Goal: Task Accomplishment & Management: Manage account settings

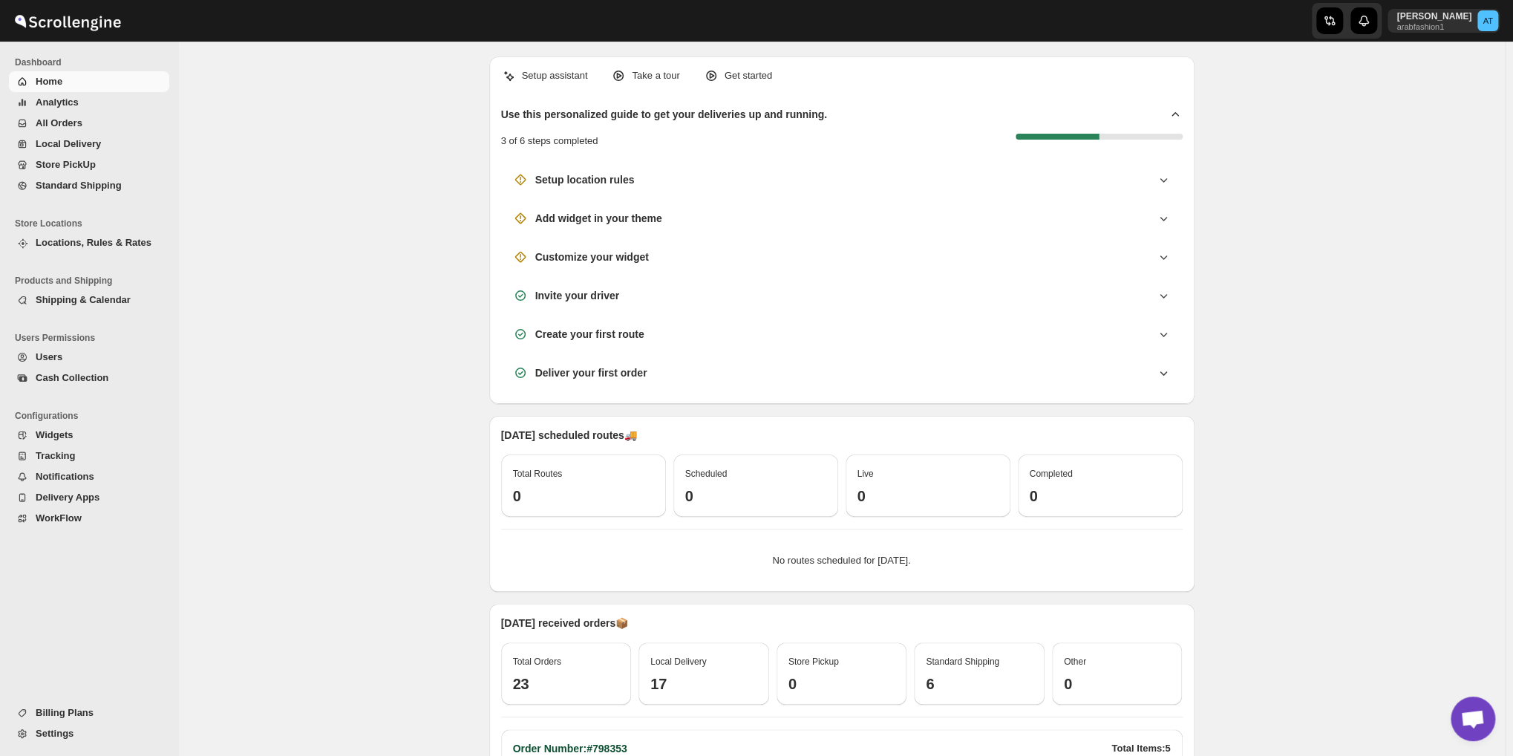
scroll to position [915, 0]
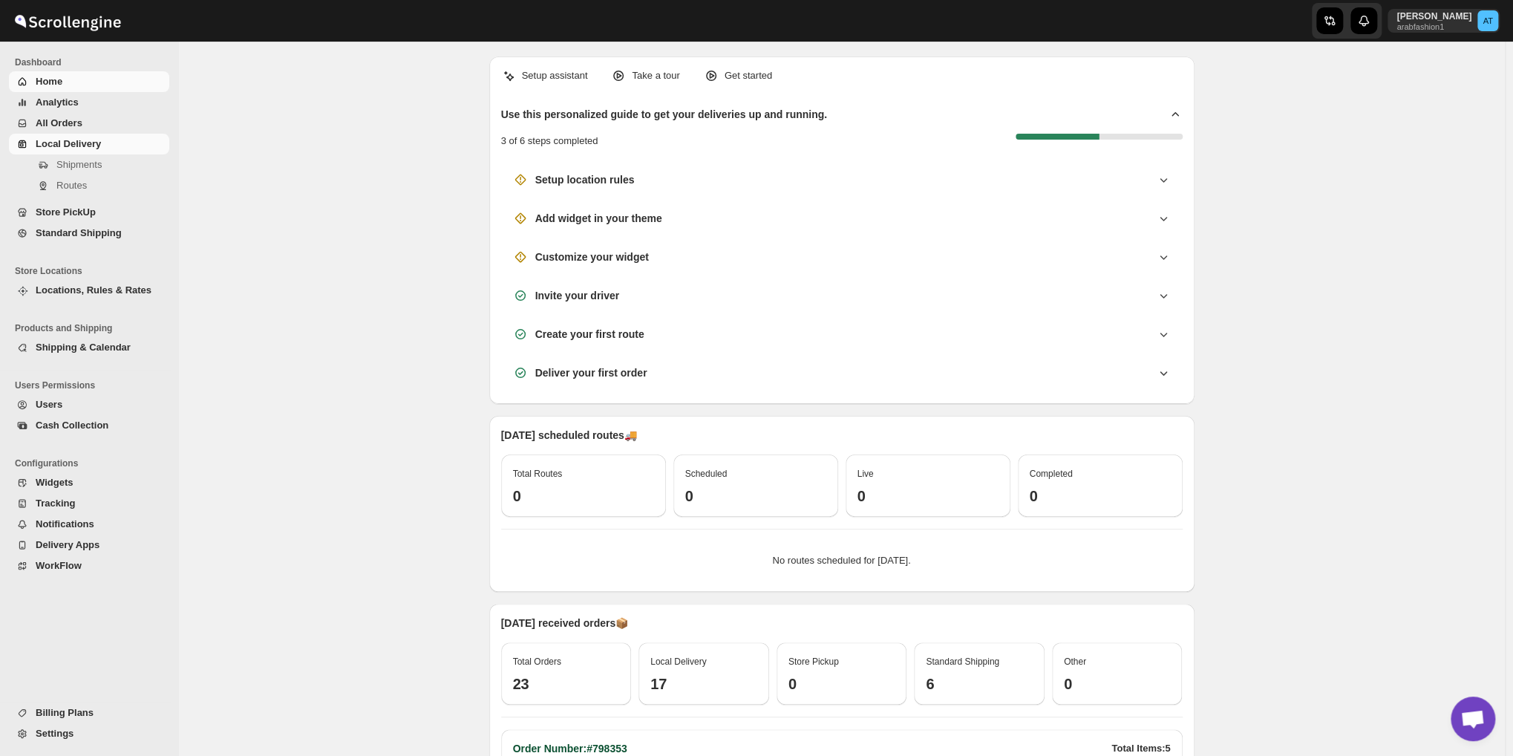
click at [68, 146] on span "Local Delivery" at bounding box center [68, 143] width 65 height 11
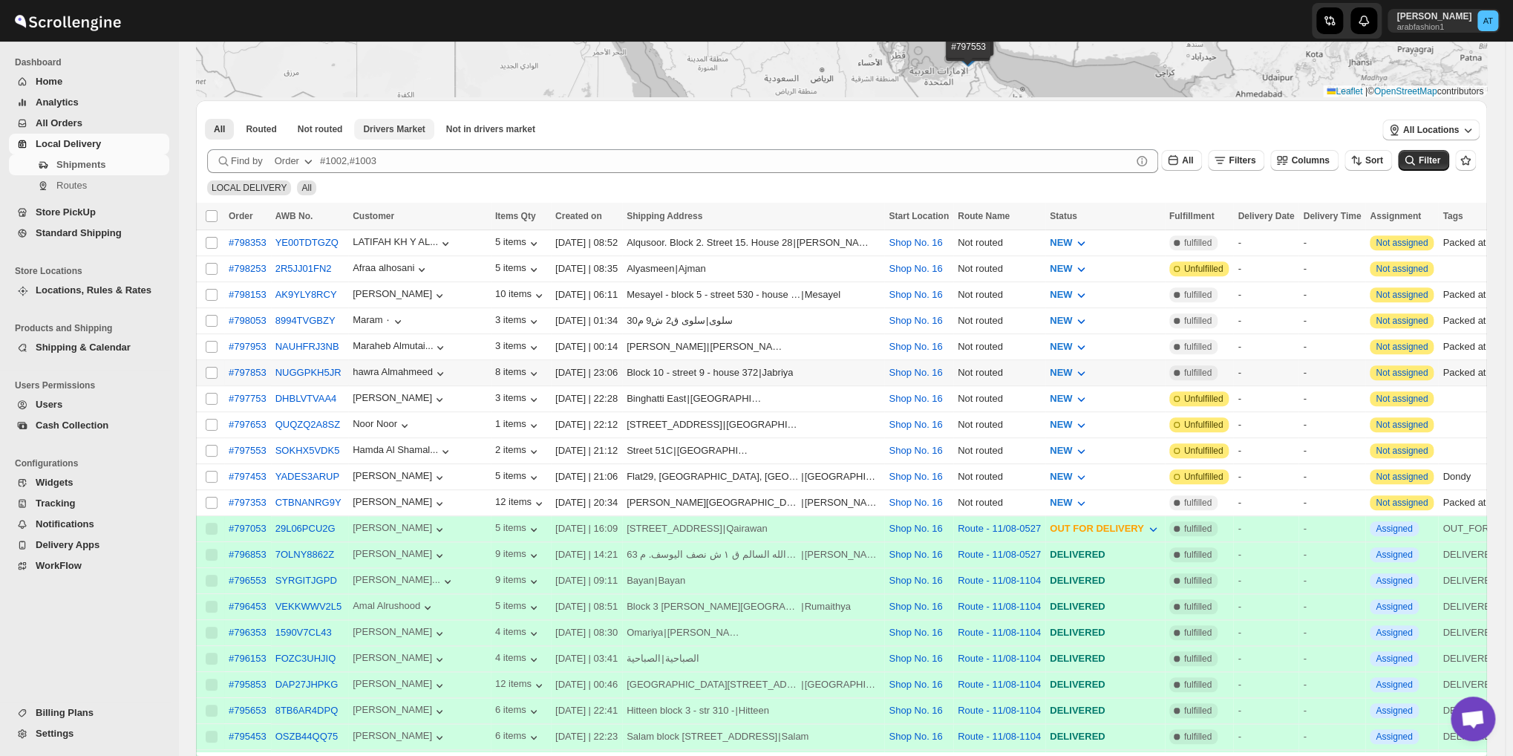
scroll to position [247, 0]
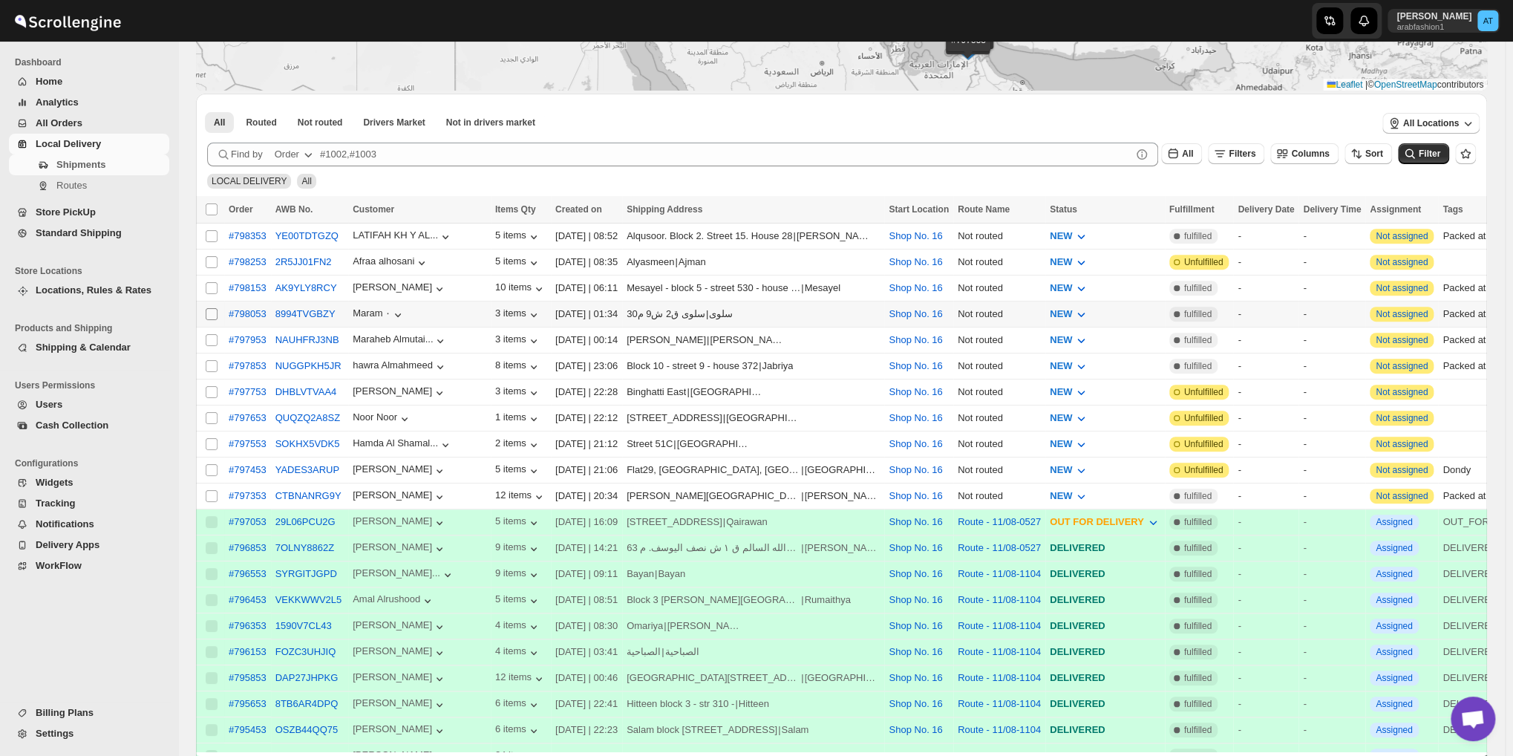
click at [213, 308] on input "Select shipment" at bounding box center [212, 314] width 12 height 12
checkbox input "true"
click at [212, 490] on input "Select shipment" at bounding box center [212, 496] width 12 height 12
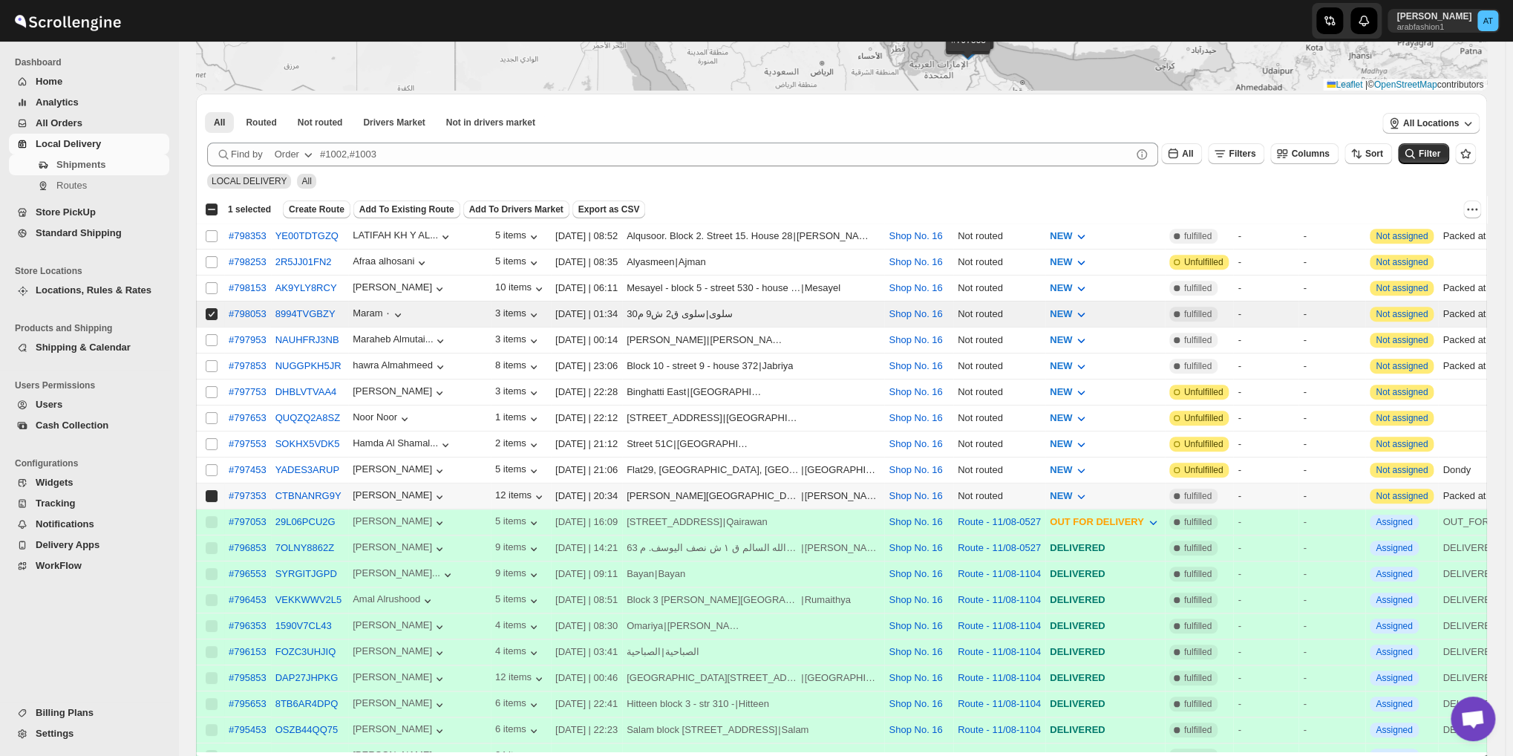
checkbox input "true"
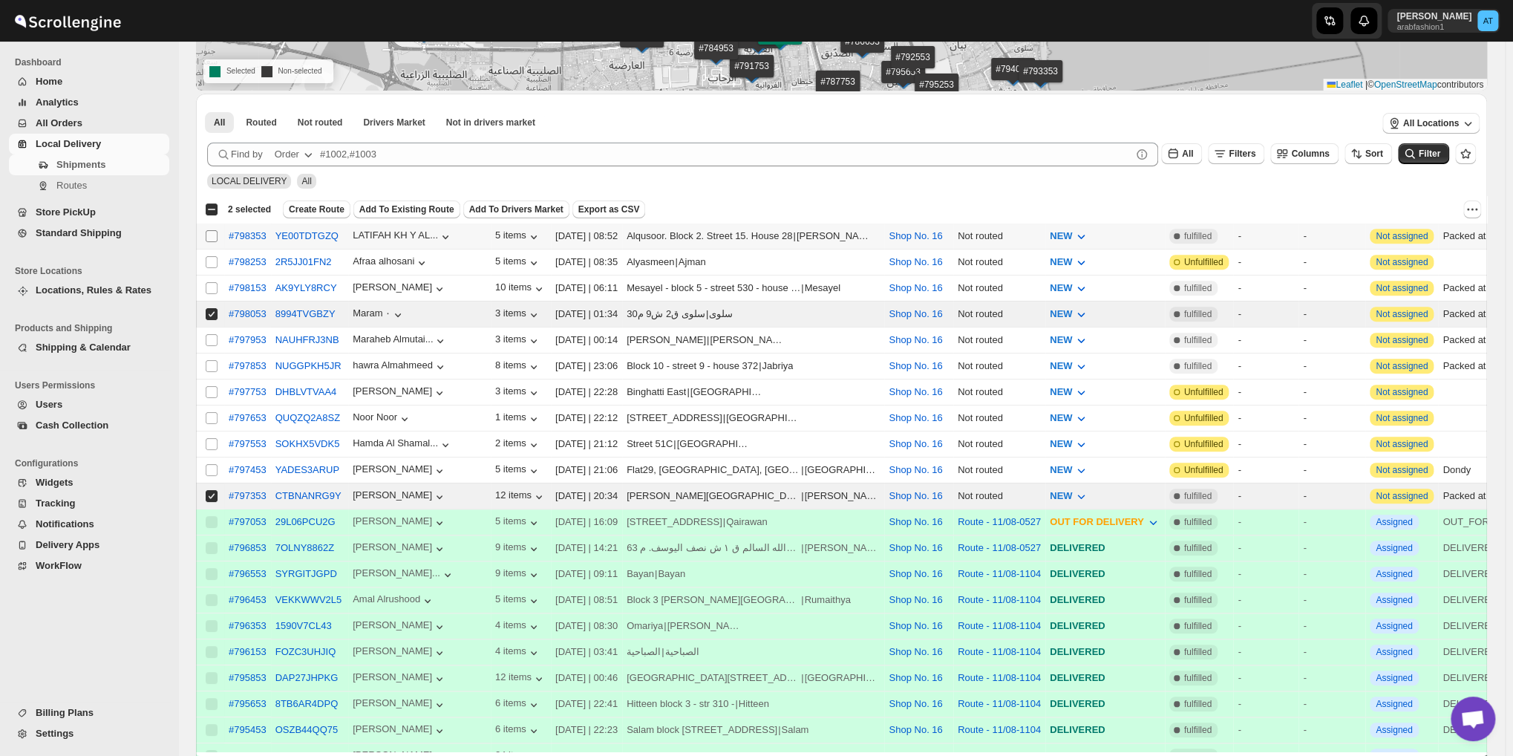
click at [209, 234] on input "Select shipment" at bounding box center [212, 236] width 12 height 12
checkbox input "true"
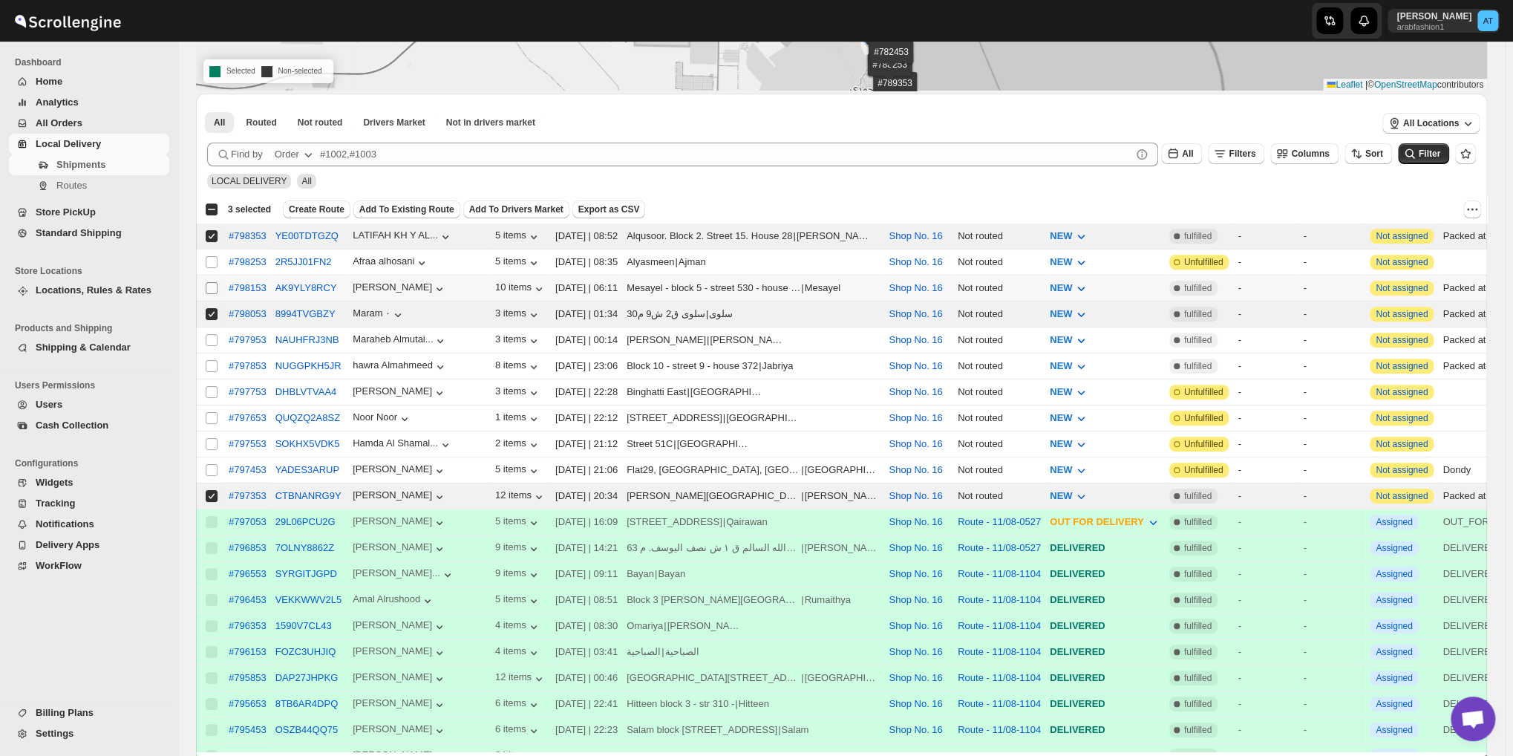
click at [206, 283] on input "Select shipment" at bounding box center [212, 288] width 12 height 12
checkbox input "true"
click at [214, 360] on input "Select shipment" at bounding box center [212, 366] width 12 height 12
checkbox input "true"
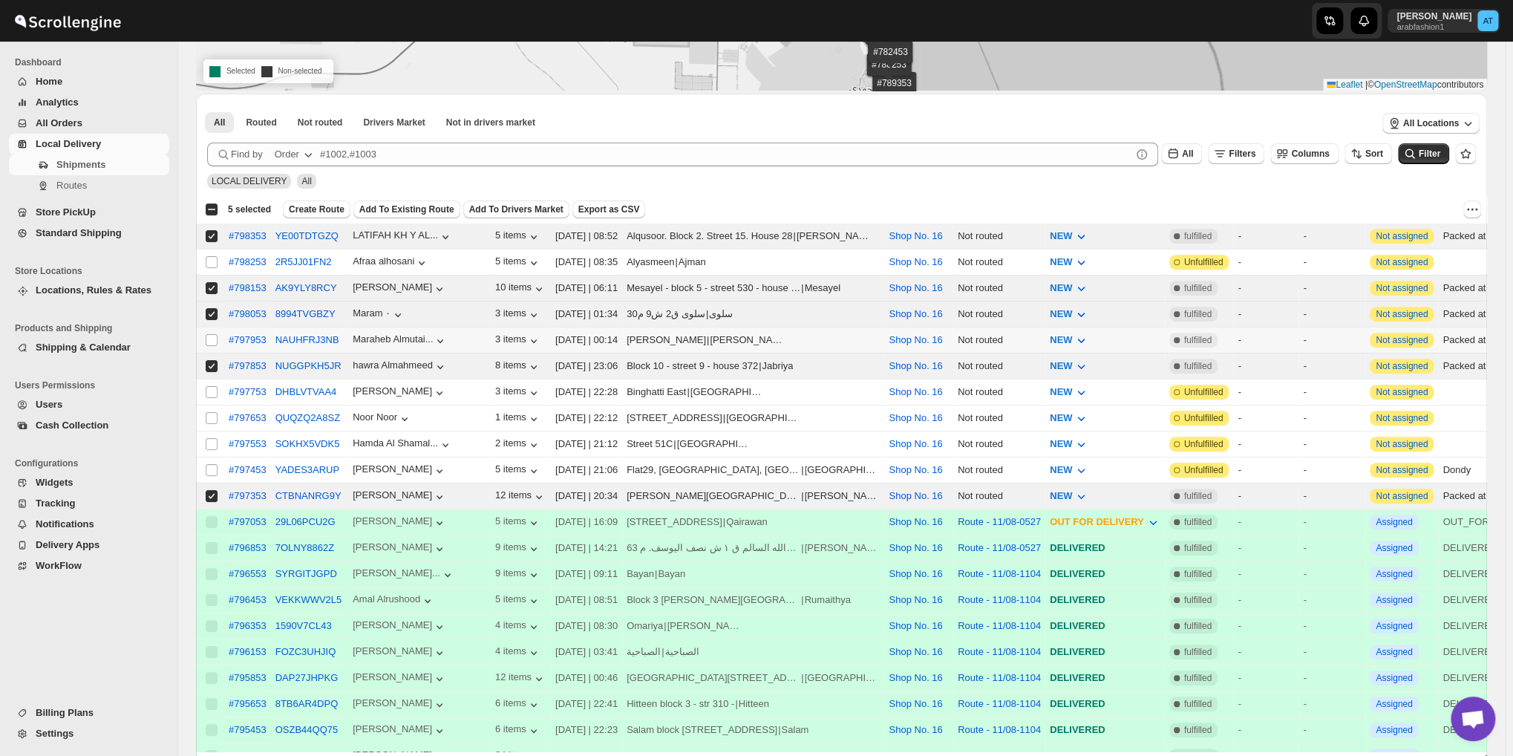
click at [217, 327] on td "Select shipment" at bounding box center [210, 340] width 28 height 26
checkbox input "true"
click at [309, 125] on span "Not routed" at bounding box center [320, 123] width 45 height 12
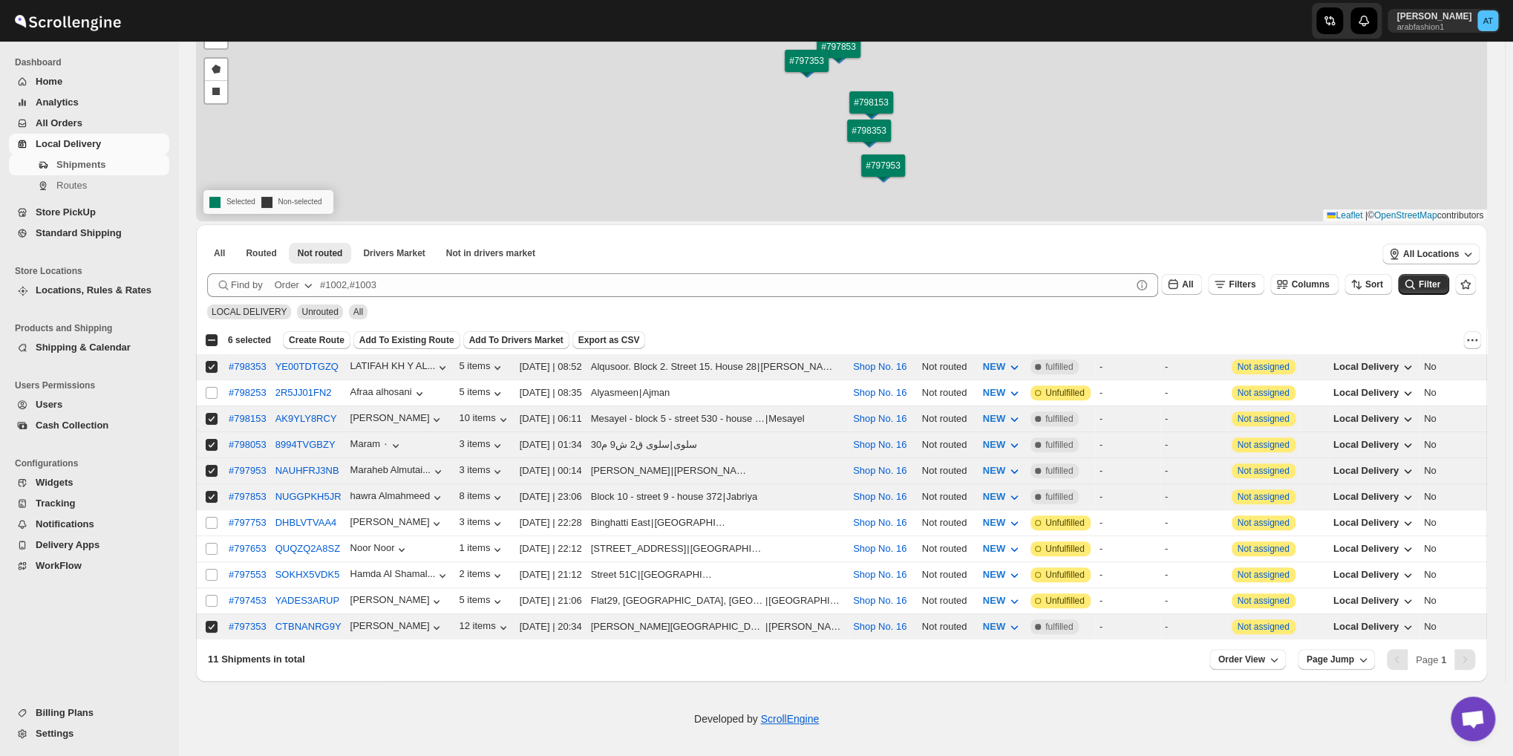
scroll to position [111, 0]
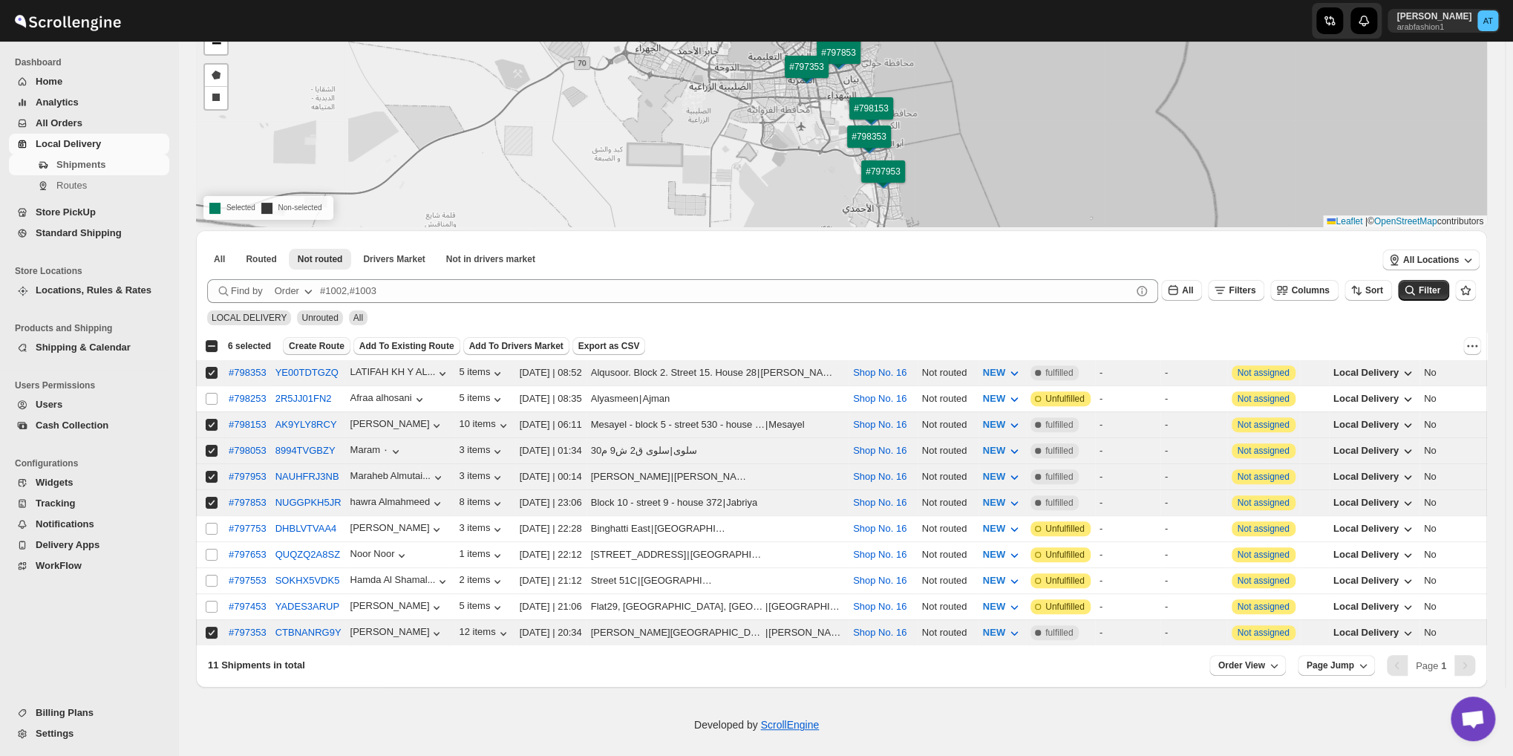
click at [307, 344] on span "Create Route" at bounding box center [317, 346] width 56 height 12
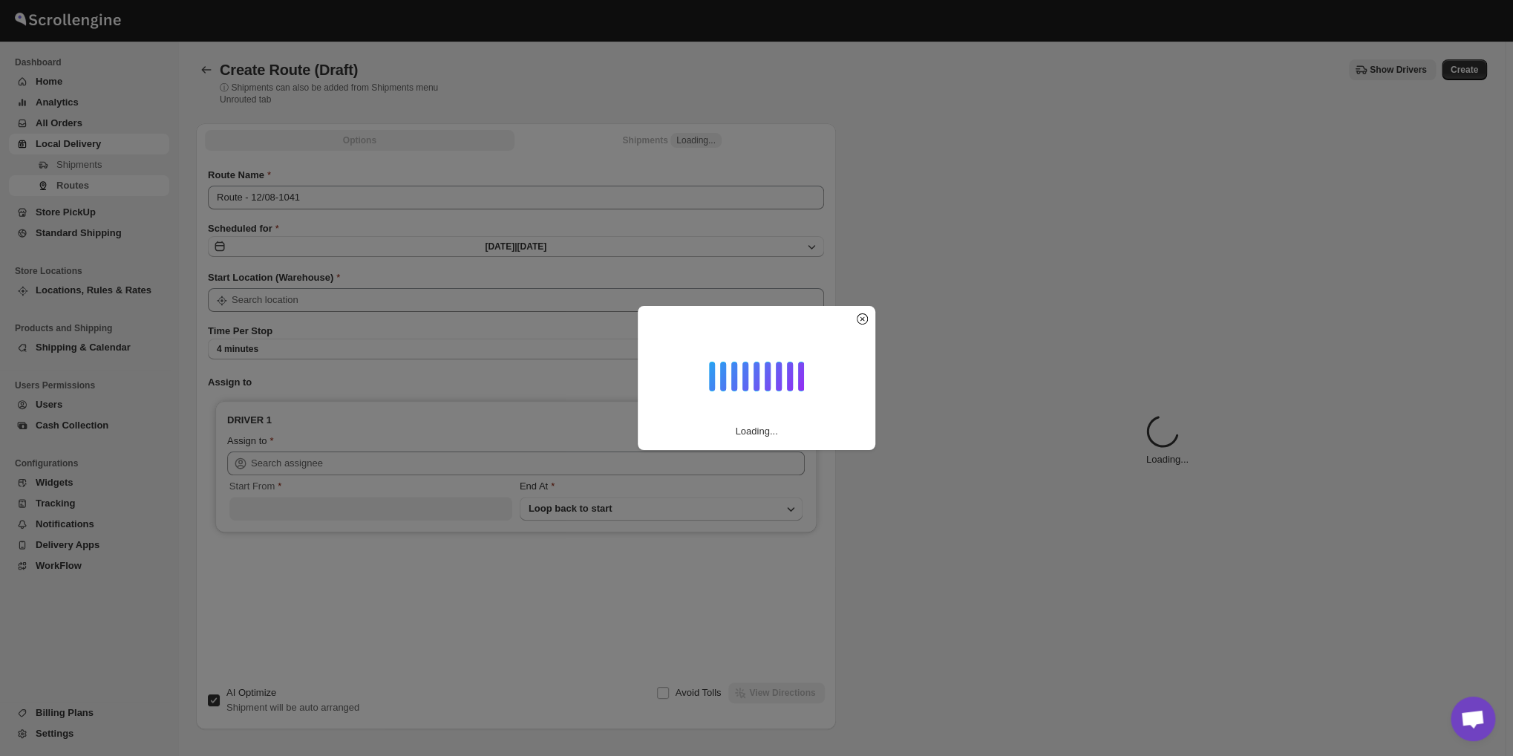
type input "Shop No. 16"
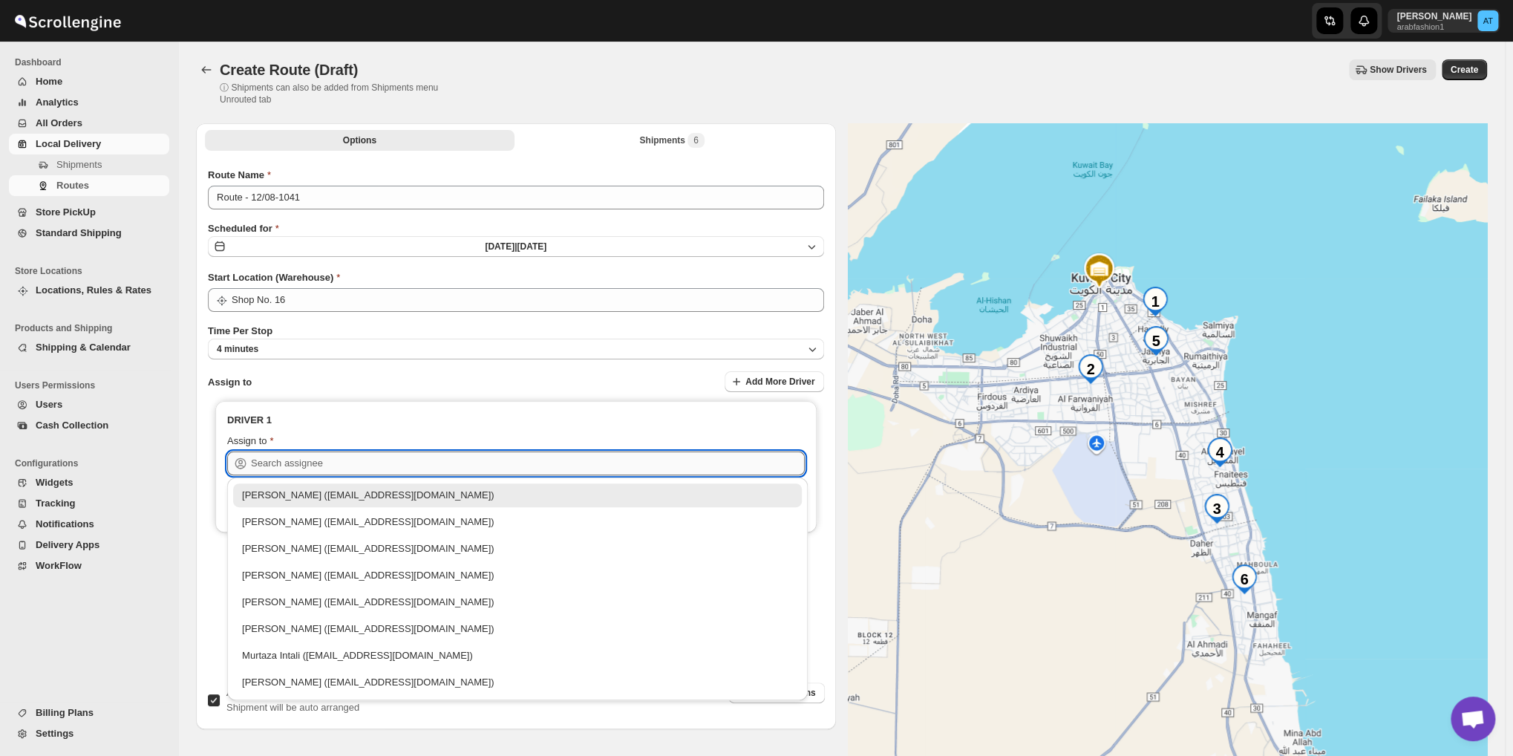
click at [389, 460] on input "text" at bounding box center [528, 463] width 554 height 24
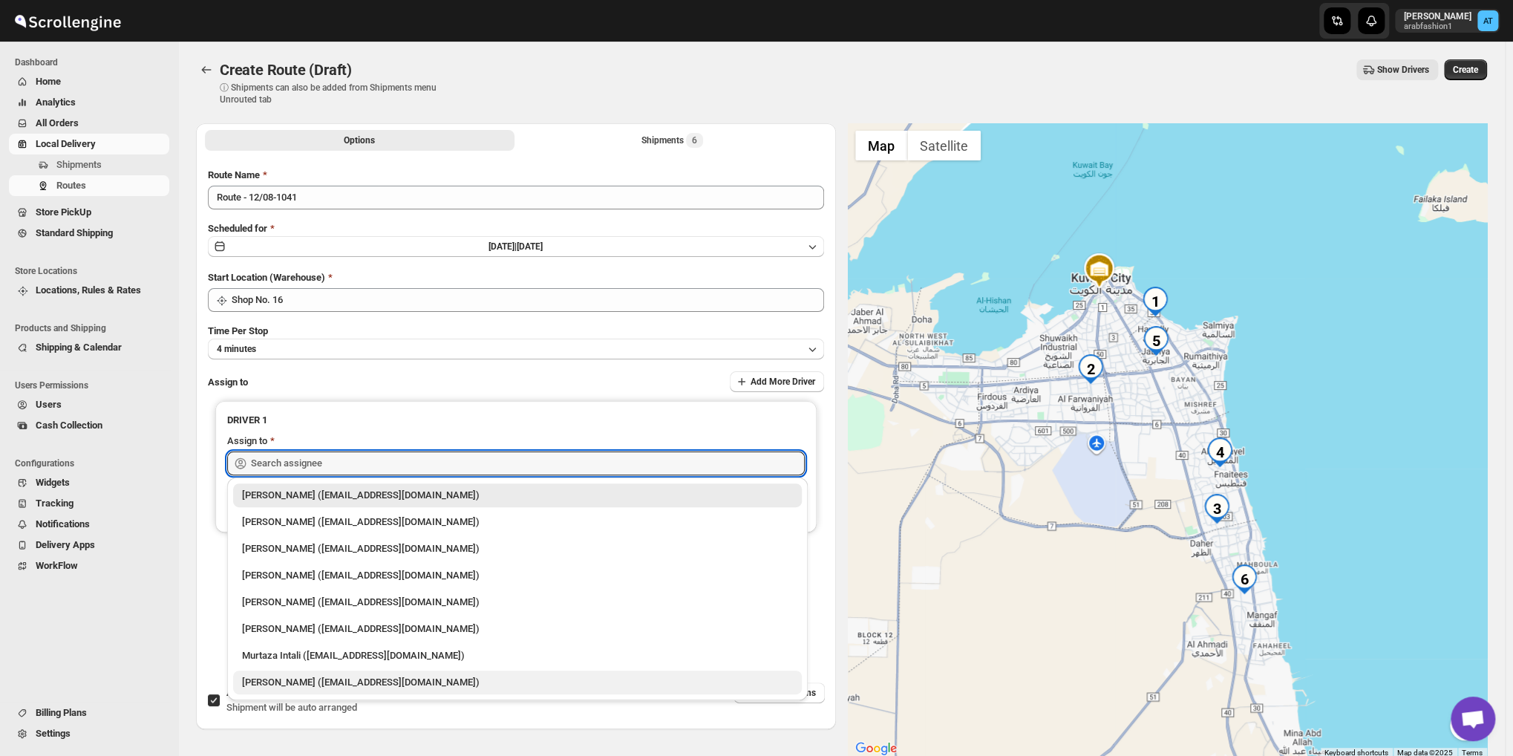
click at [319, 680] on div "[PERSON_NAME] ([EMAIL_ADDRESS][DOMAIN_NAME])" at bounding box center [517, 682] width 551 height 15
type input "[PERSON_NAME] ([EMAIL_ADDRESS][DOMAIN_NAME])"
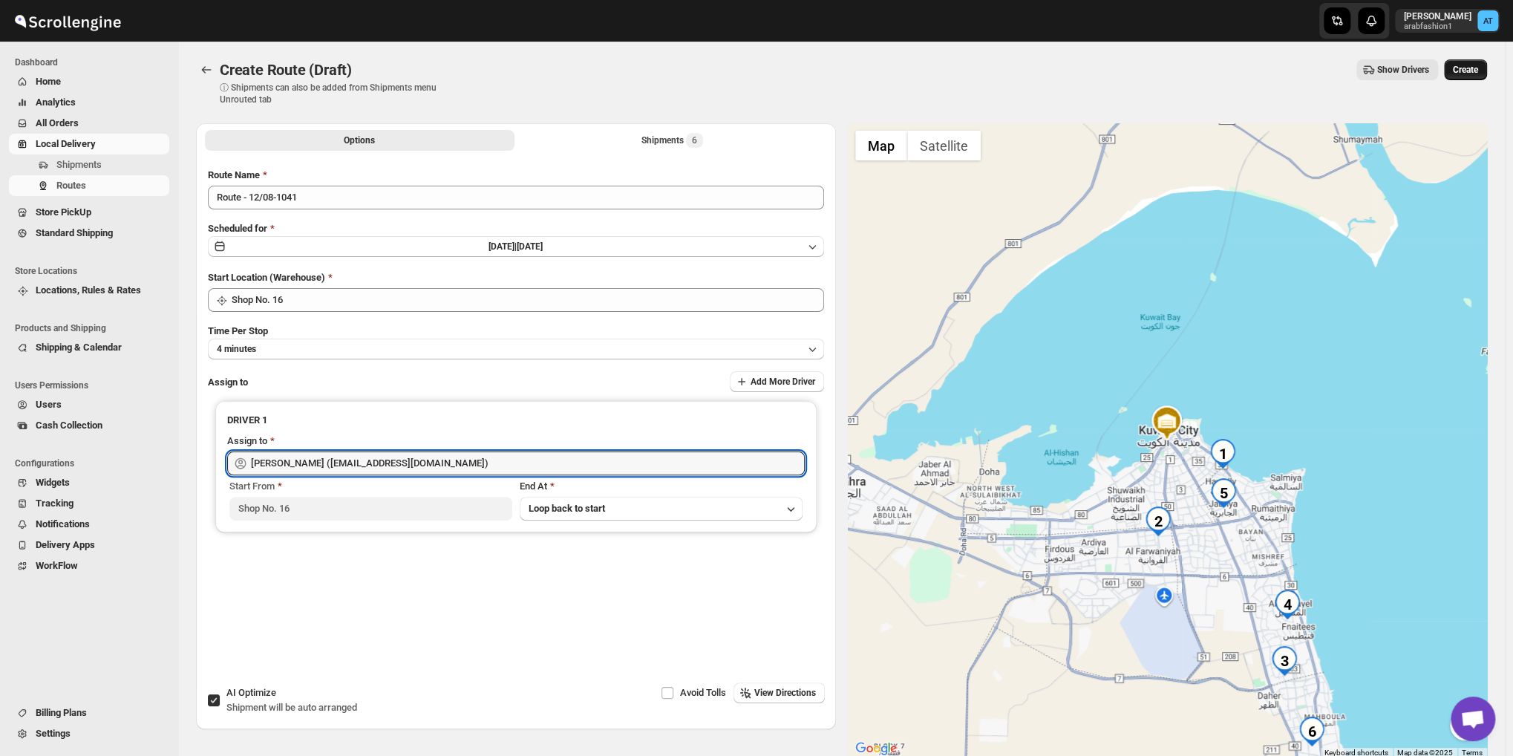
click at [1461, 62] on button "Create" at bounding box center [1465, 69] width 43 height 21
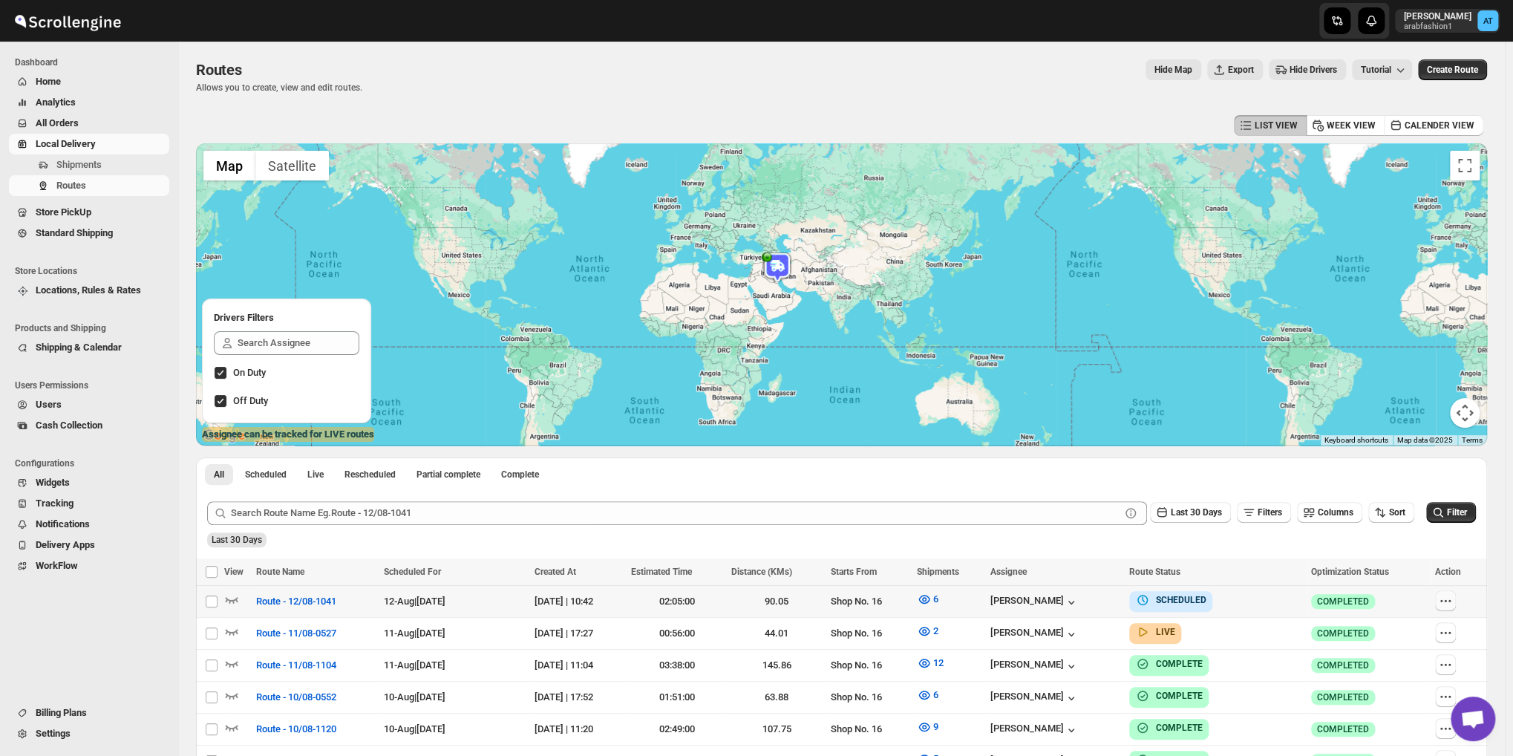
click at [1453, 601] on icon "button" at bounding box center [1445, 600] width 15 height 15
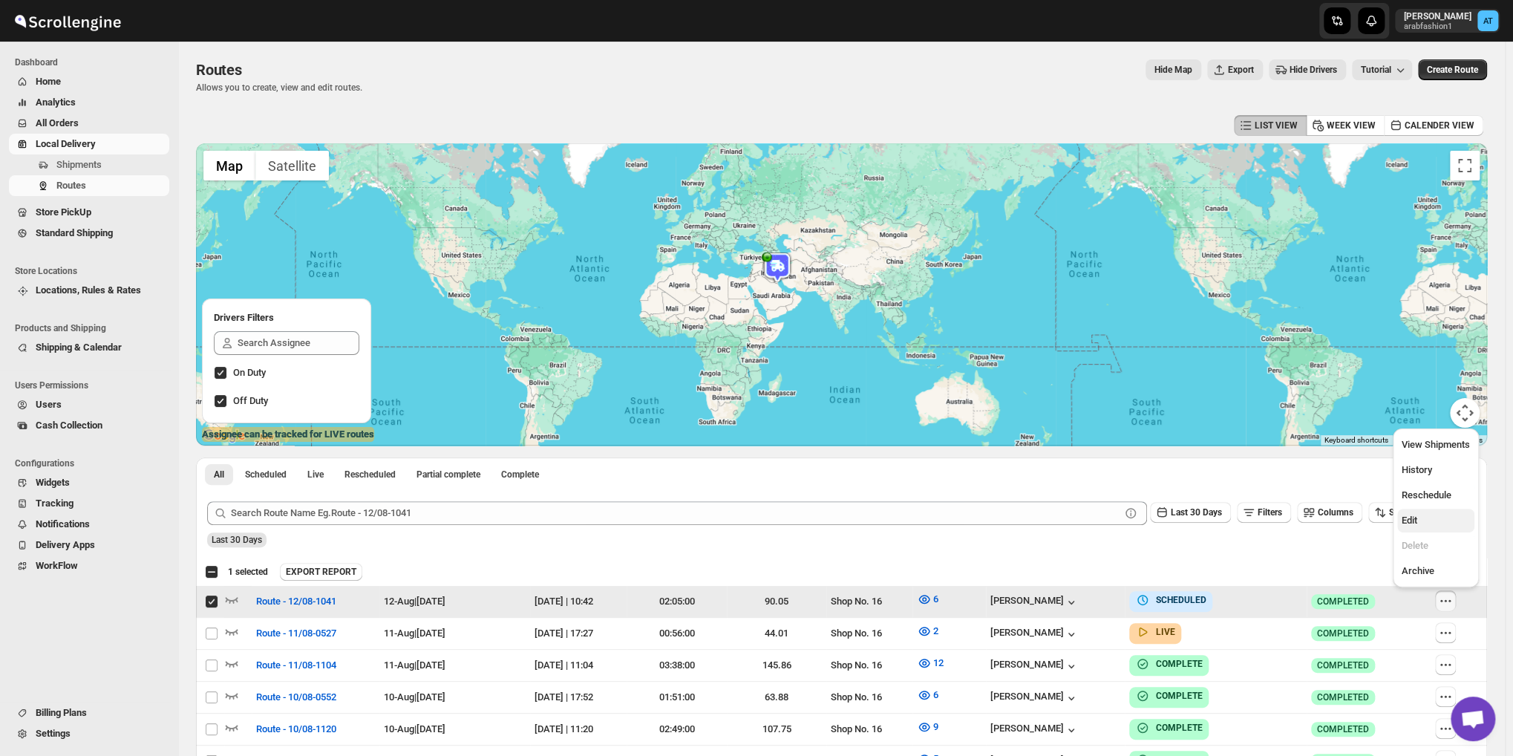
click at [1413, 522] on span "Edit" at bounding box center [1409, 519] width 16 height 11
checkbox input "false"
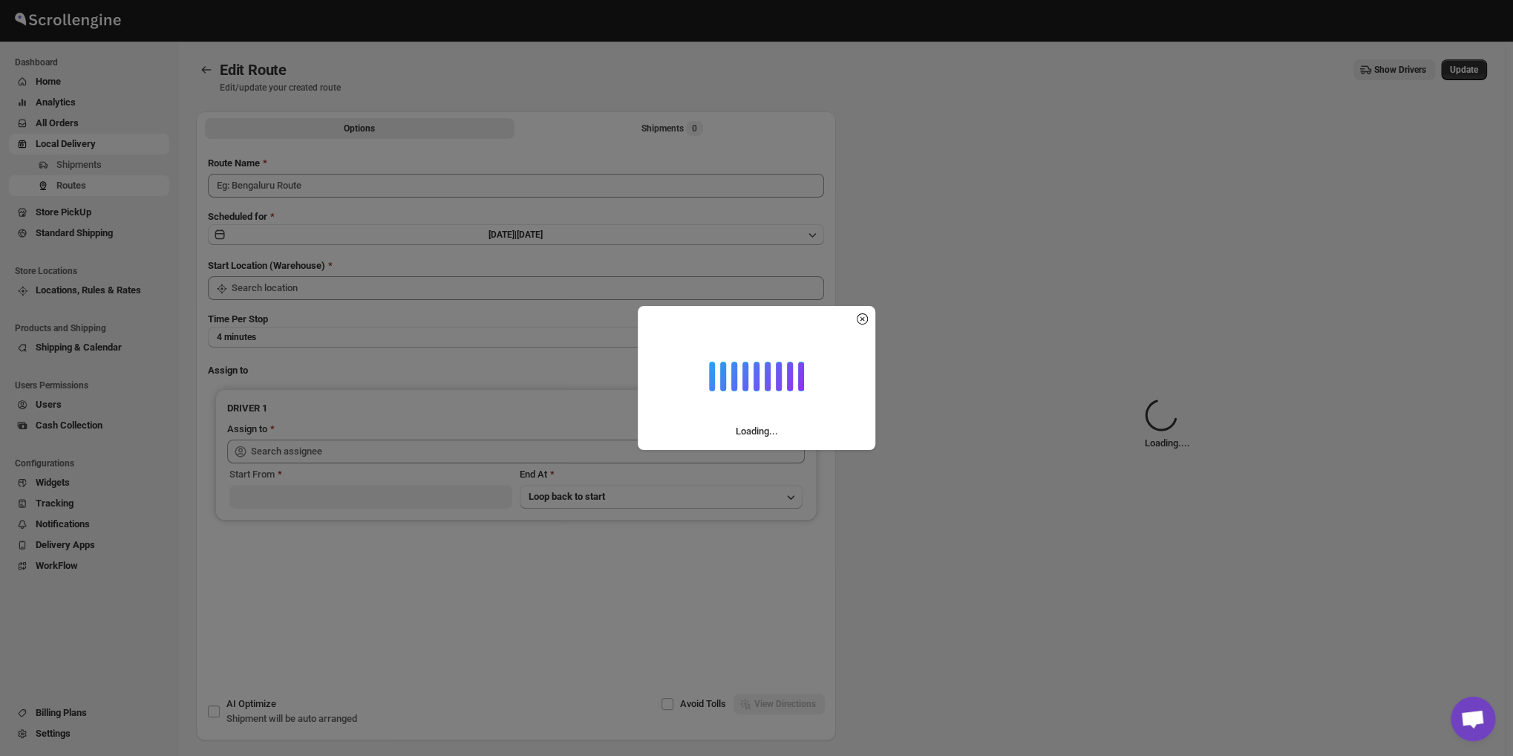
type input "Route - 12/08-1041"
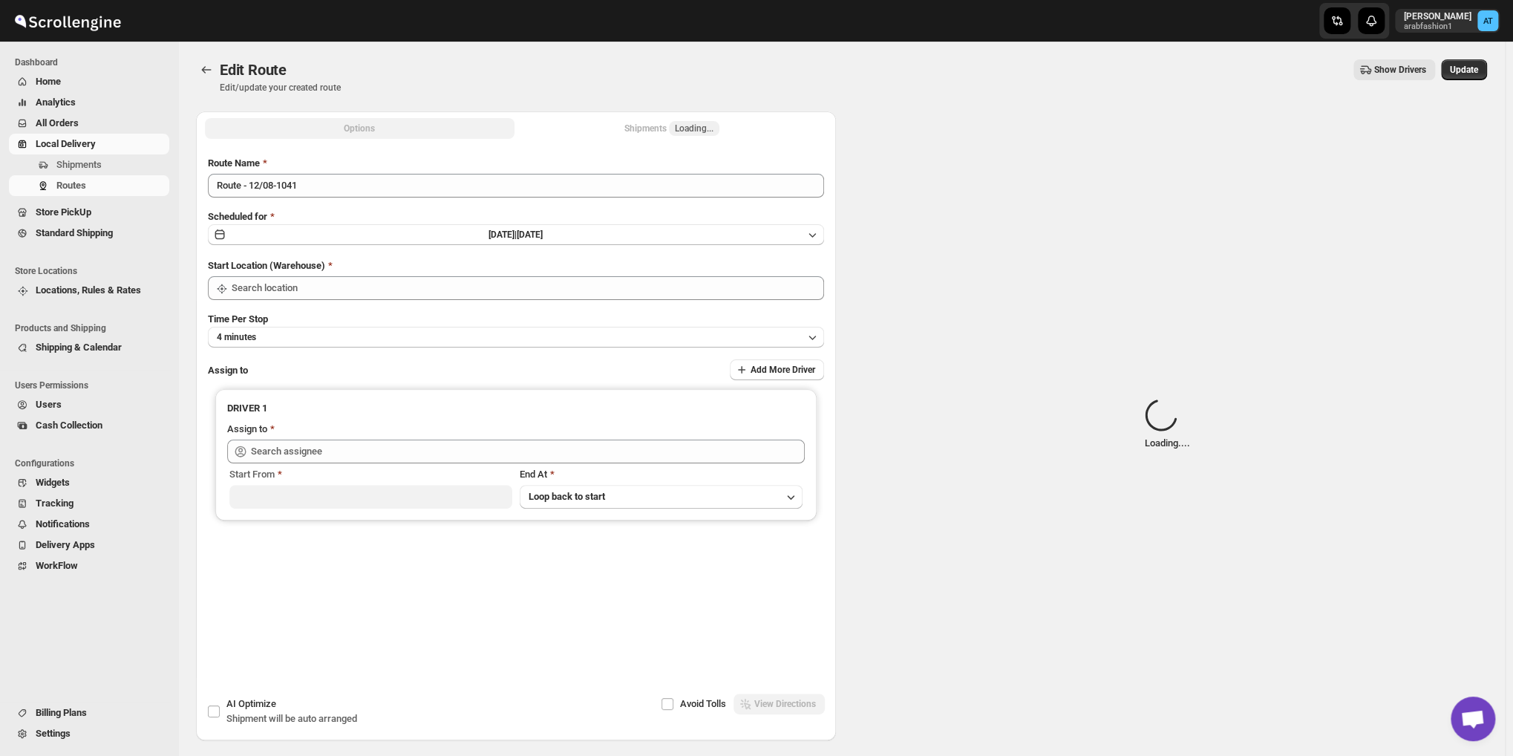
type input "Shop No. 16"
type input "[PERSON_NAME] ([EMAIL_ADDRESS][DOMAIN_NAME])"
